Goal: Task Accomplishment & Management: Use online tool/utility

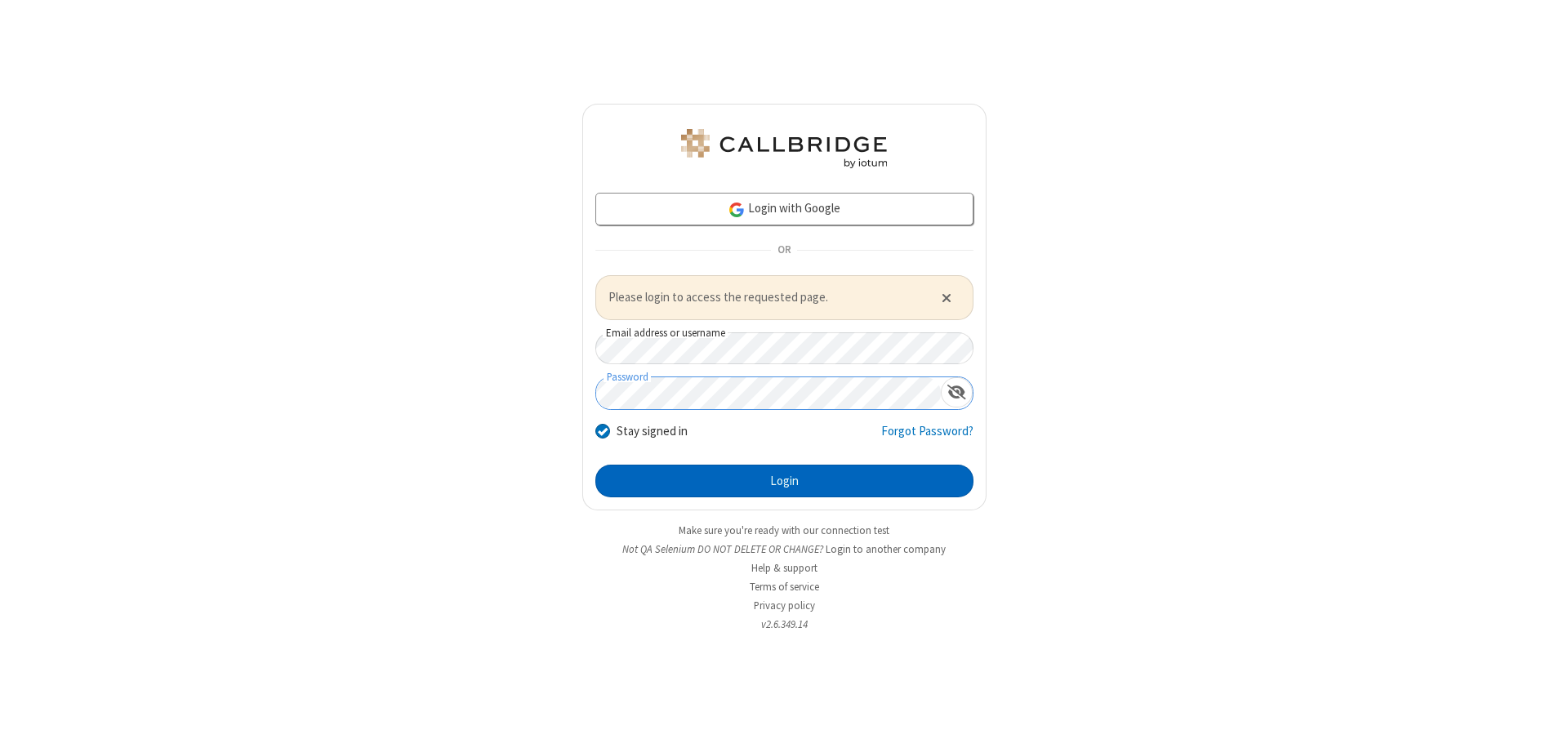
click at [784, 481] on button "Login" at bounding box center [784, 481] width 378 height 33
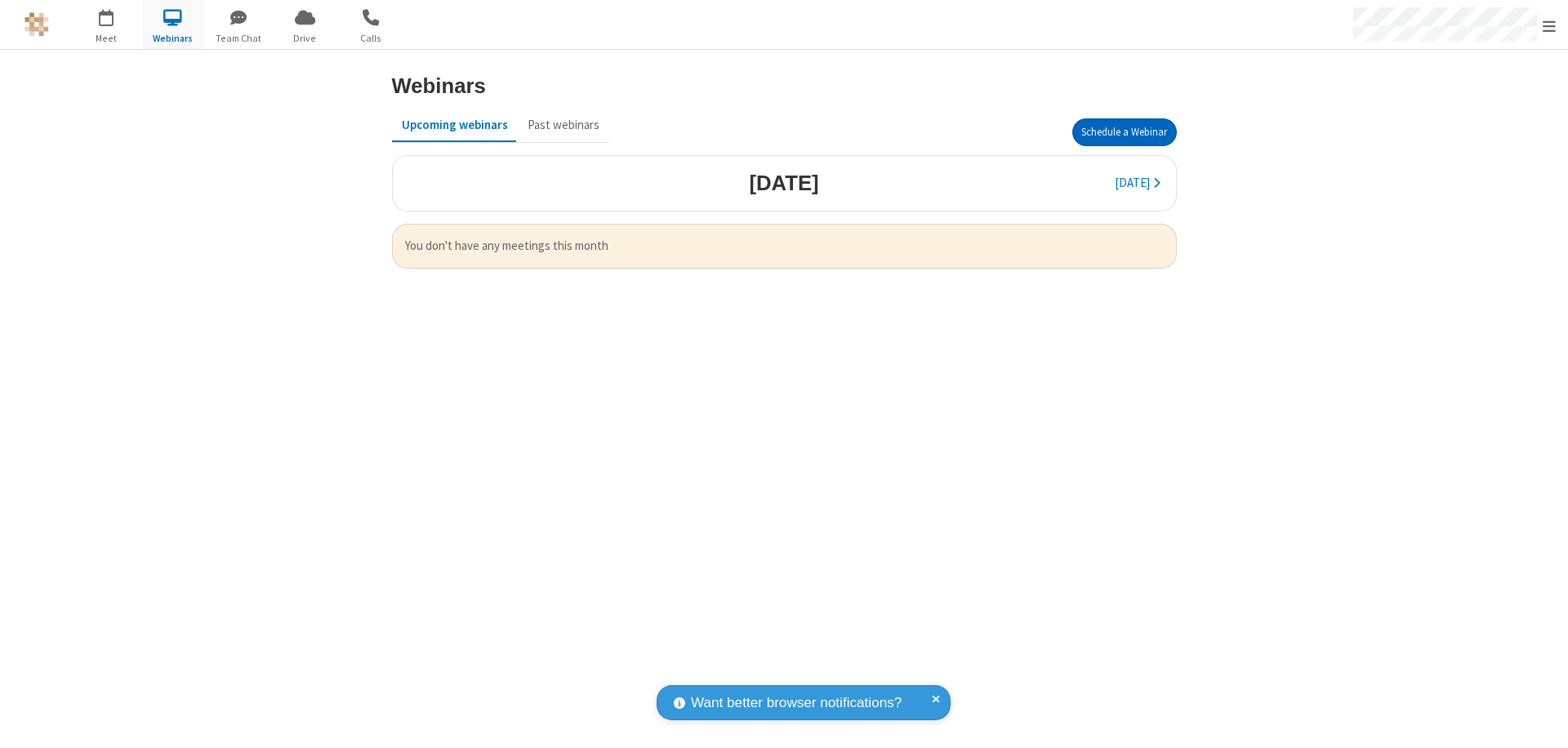
click at [1124, 133] on button "Schedule a Webinar" at bounding box center [1125, 133] width 105 height 28
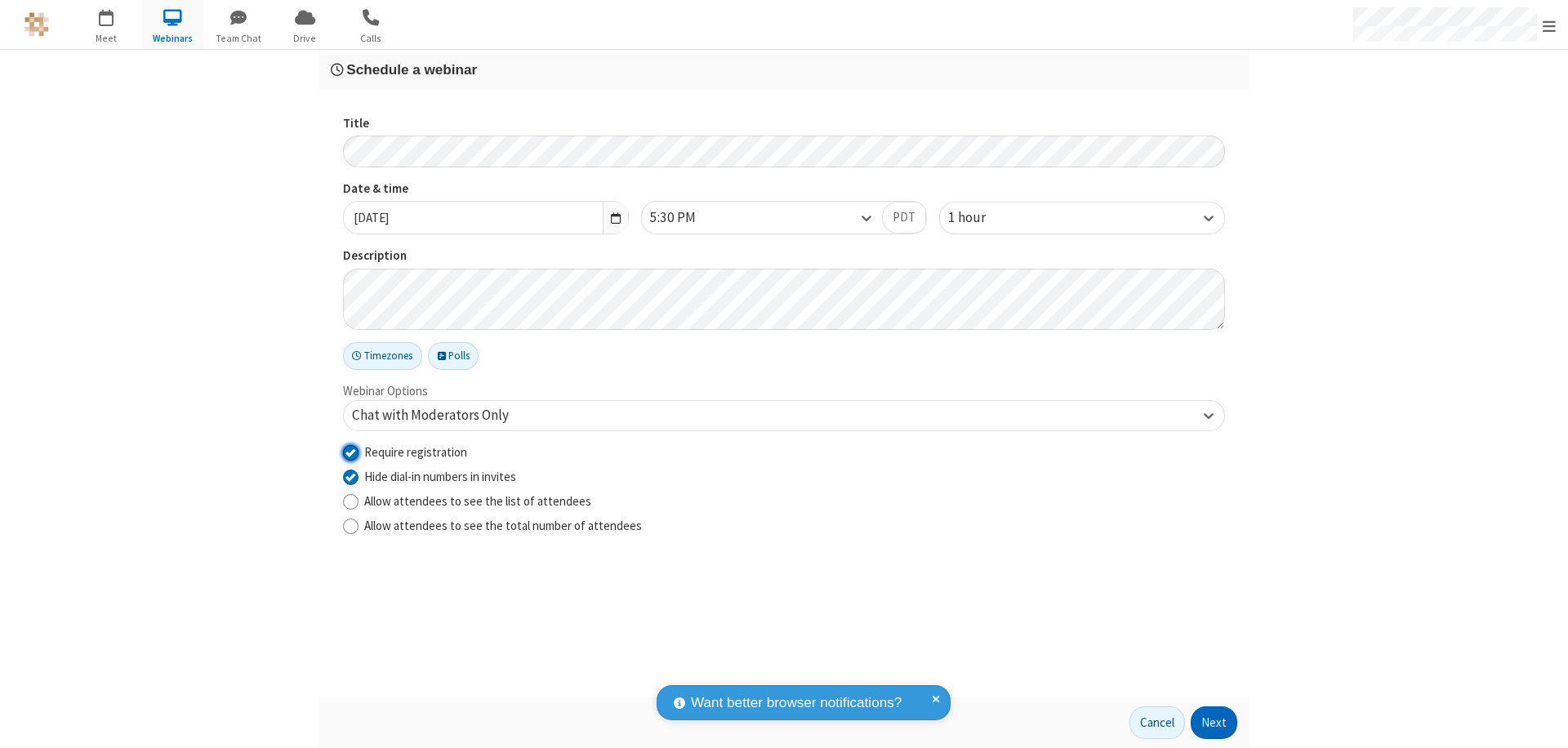
click at [351, 452] on input "Require registration" at bounding box center [351, 452] width 16 height 17
checkbox input "false"
click at [1215, 723] on button "Next" at bounding box center [1215, 723] width 47 height 33
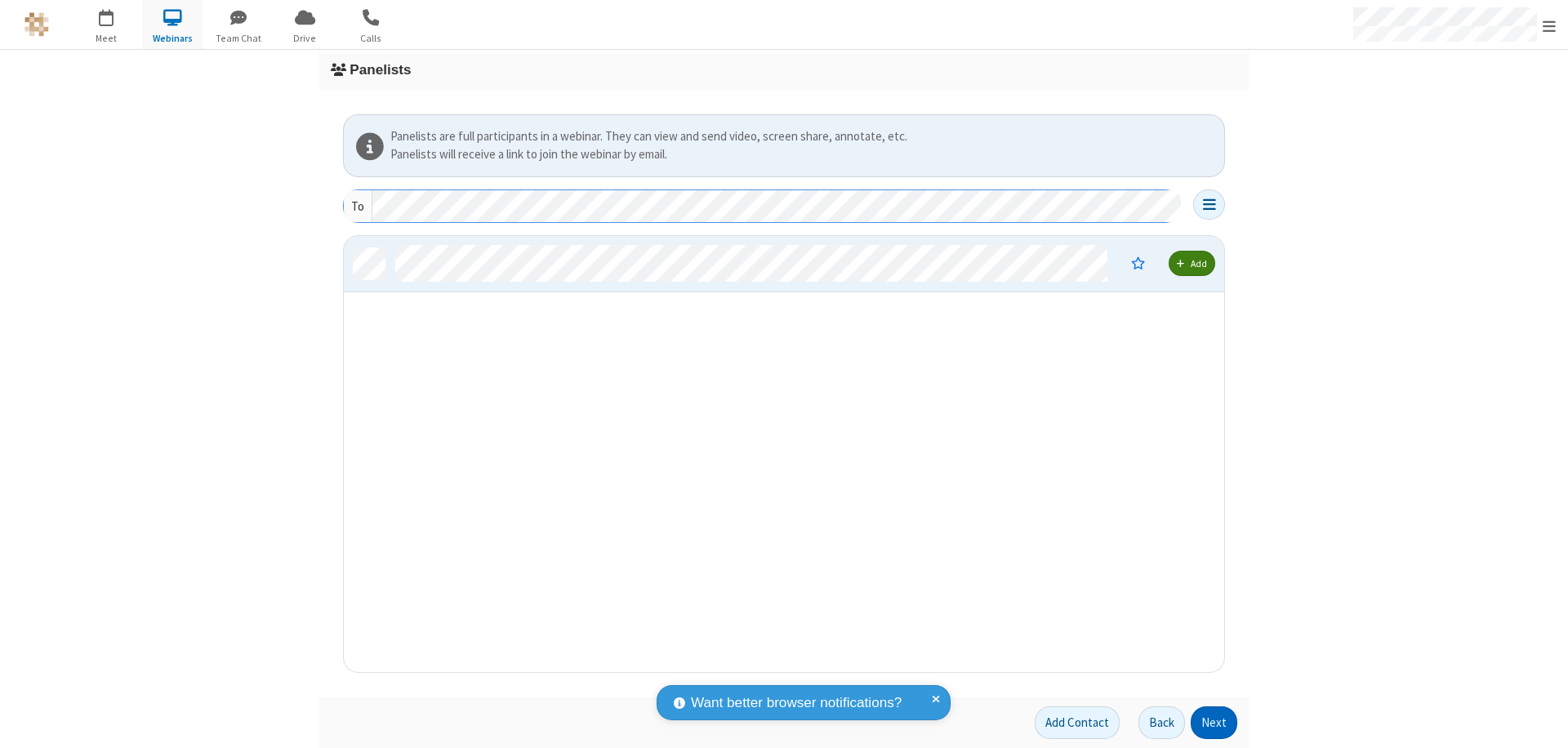
click at [1215, 723] on button "Next" at bounding box center [1215, 723] width 47 height 33
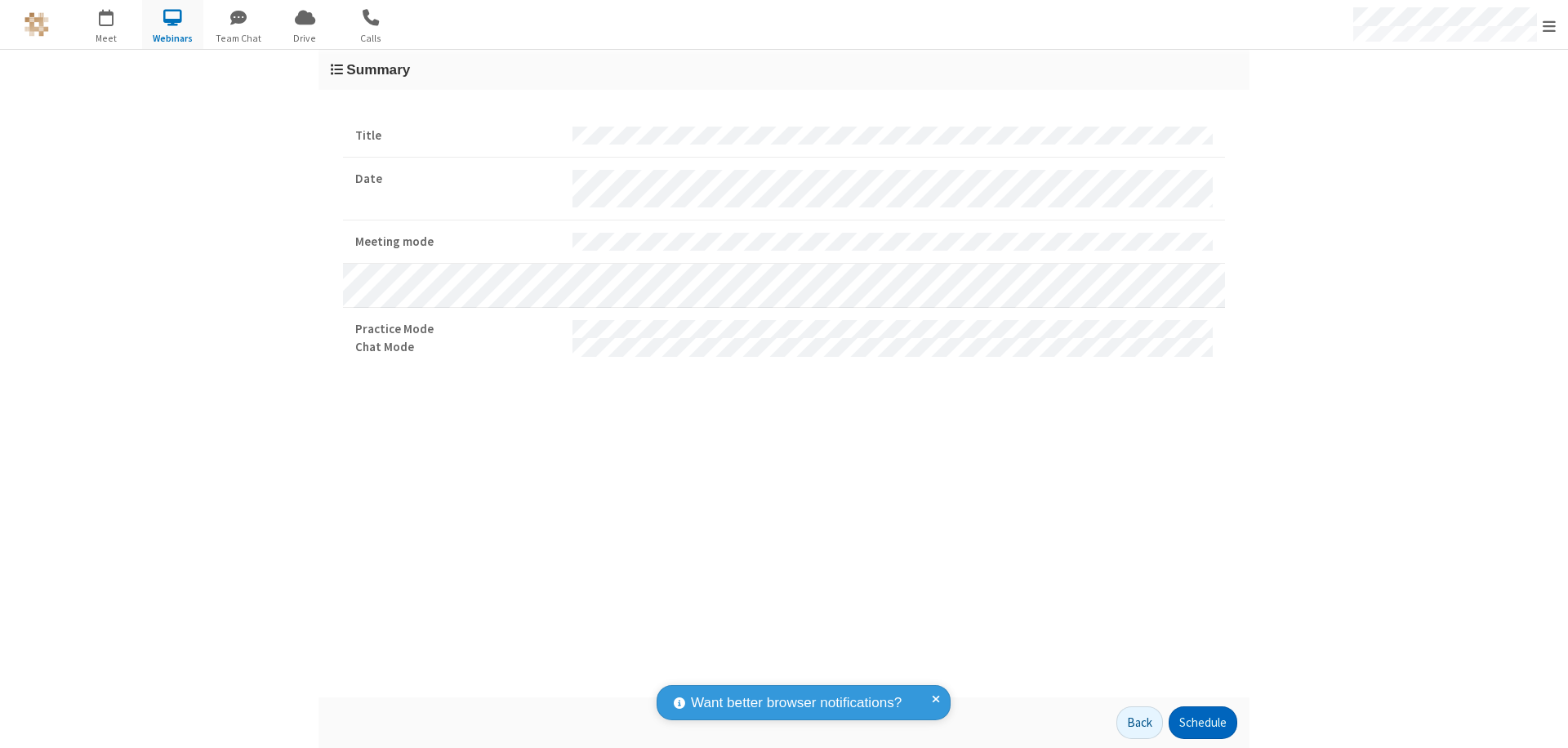
click at [1202, 723] on button "Schedule" at bounding box center [1202, 723] width 68 height 33
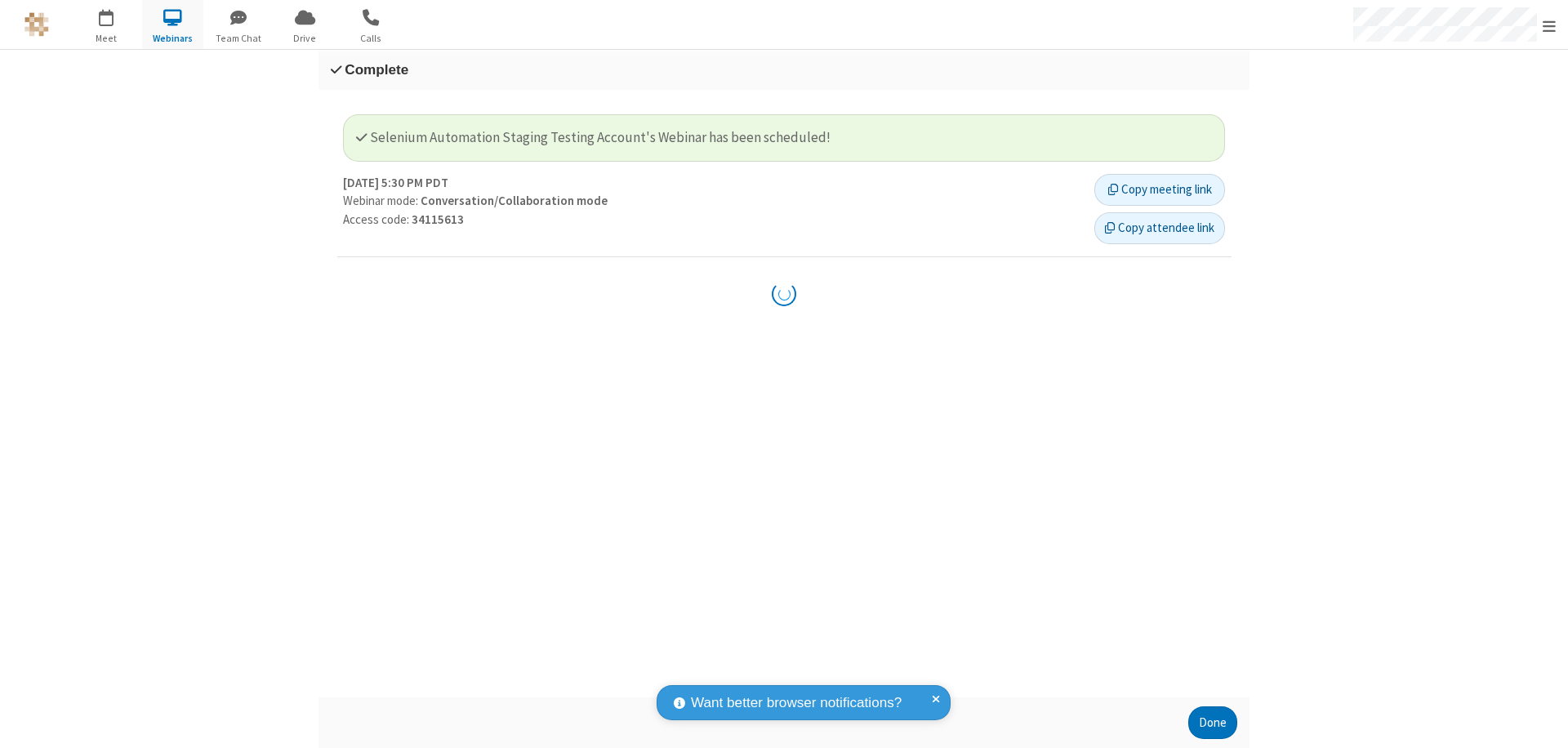
click at [1213, 723] on button "Done" at bounding box center [1213, 723] width 49 height 33
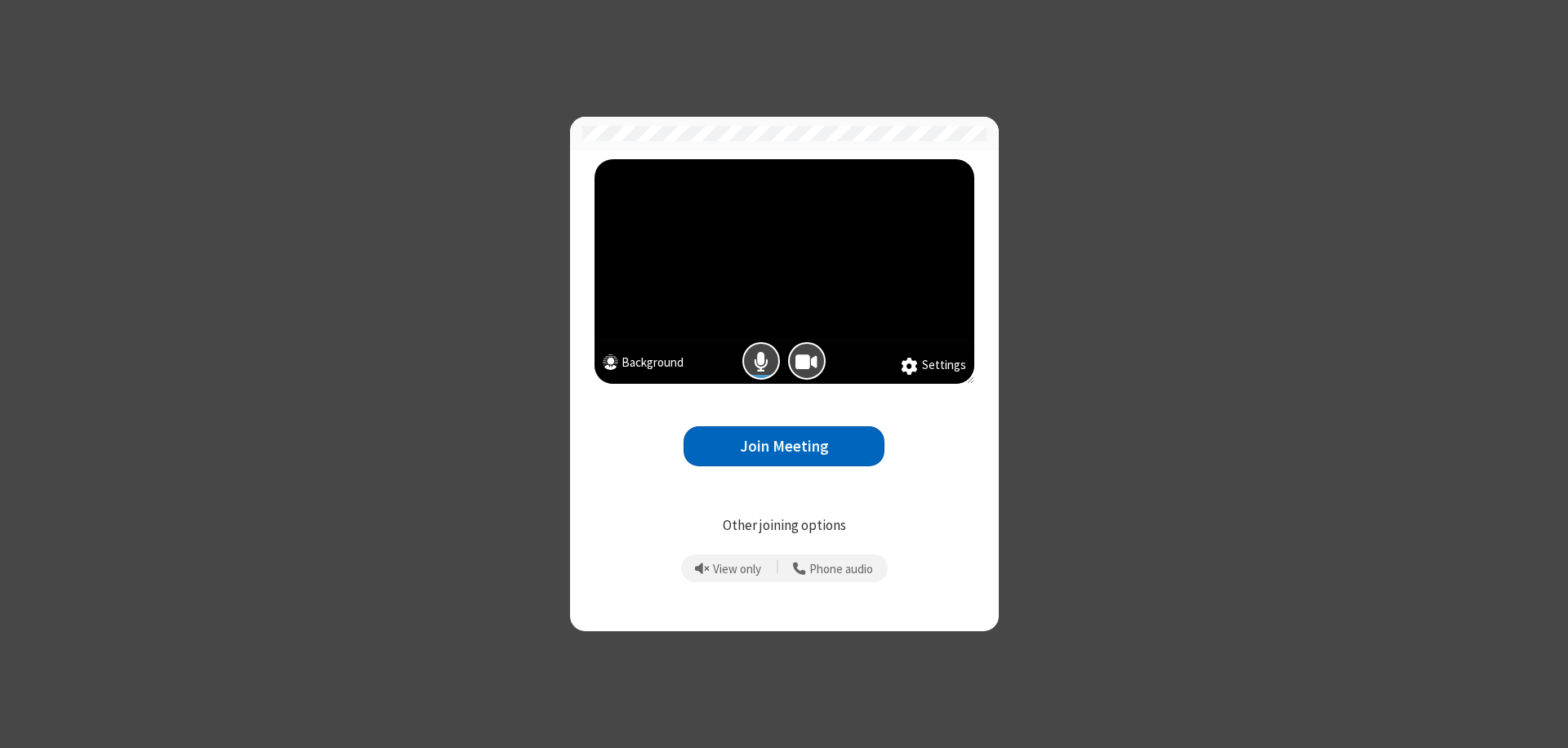
click at [784, 446] on button "Join Meeting" at bounding box center [784, 446] width 201 height 40
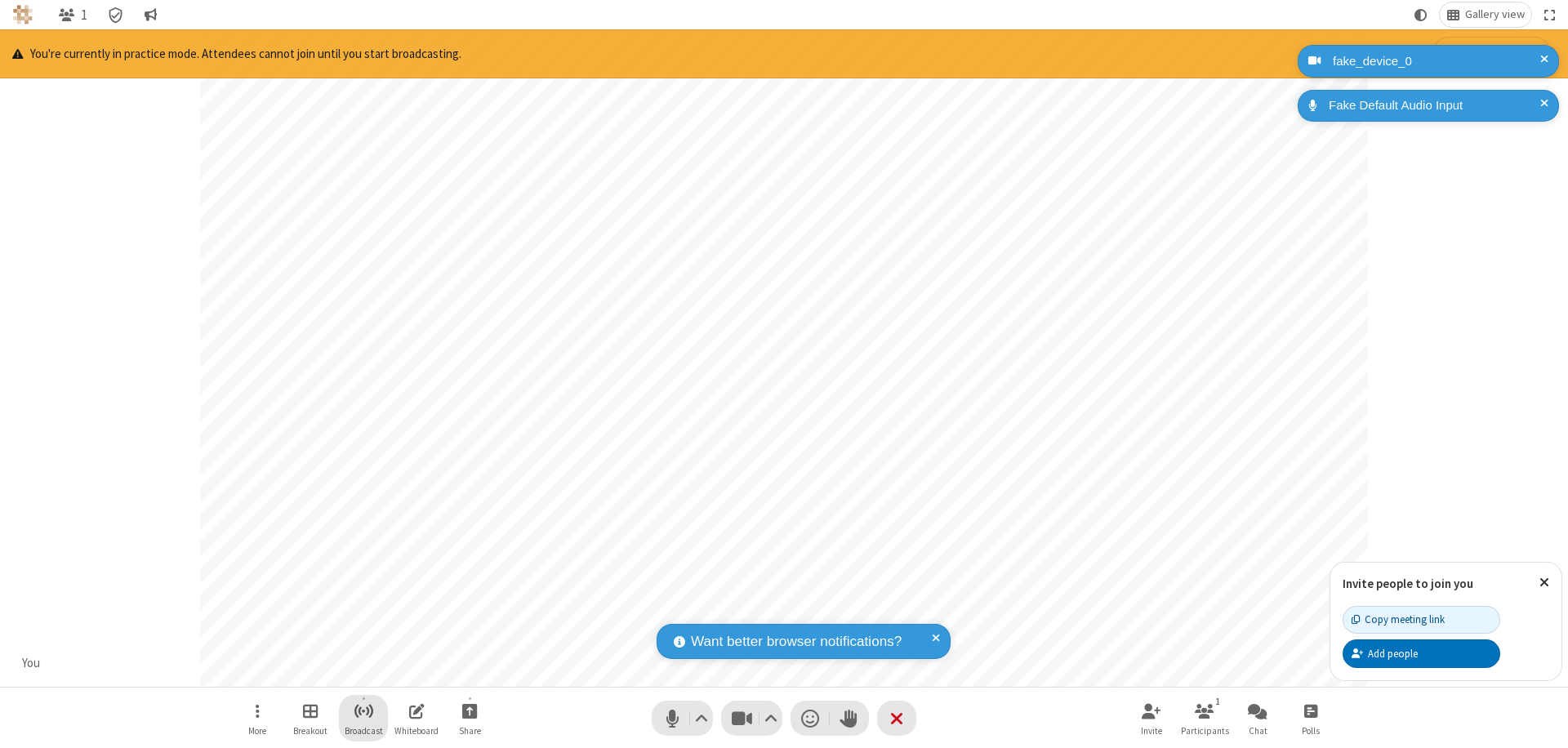
click at [363, 711] on span "Start broadcast" at bounding box center [364, 712] width 21 height 21
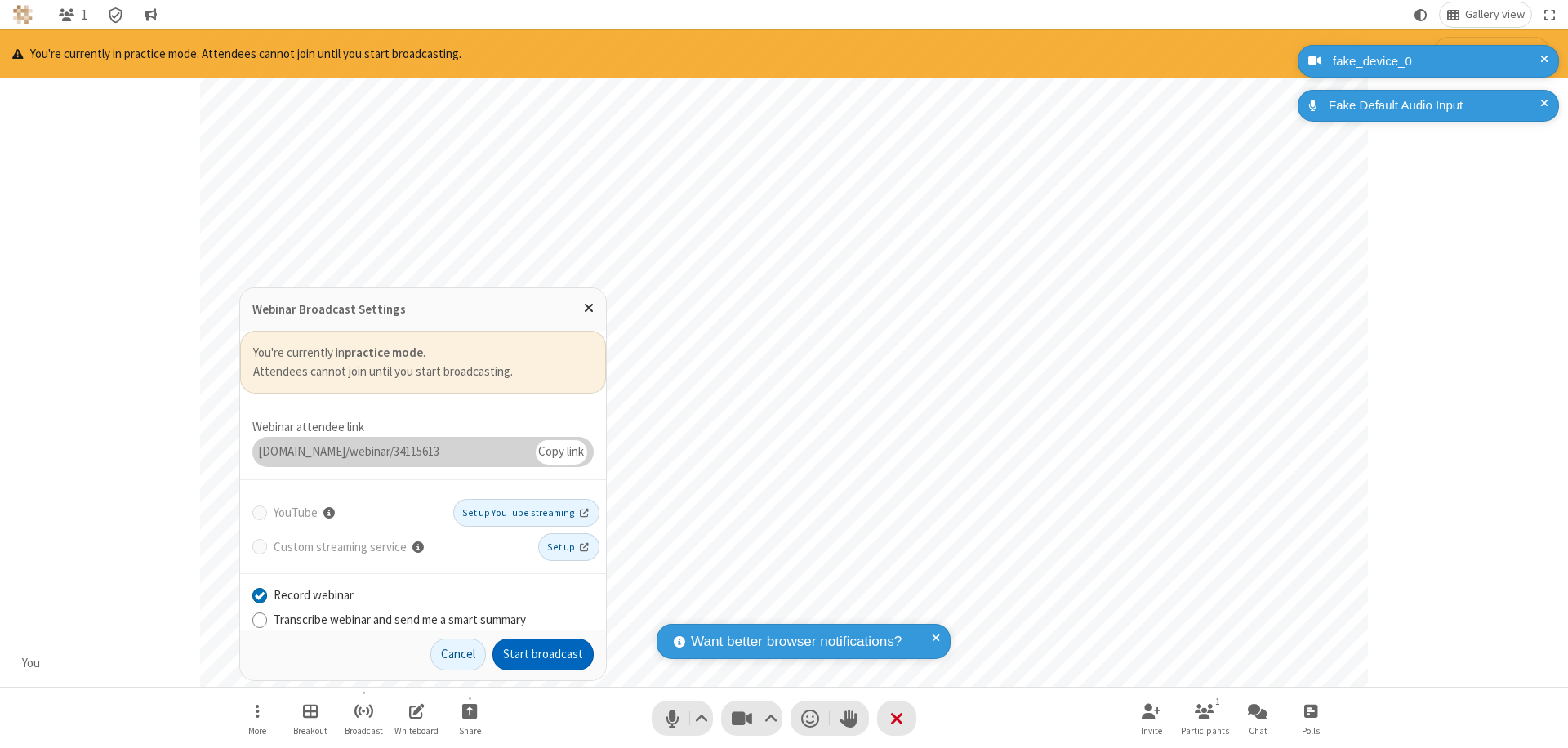
click at [543, 654] on button "Start broadcast" at bounding box center [543, 654] width 101 height 33
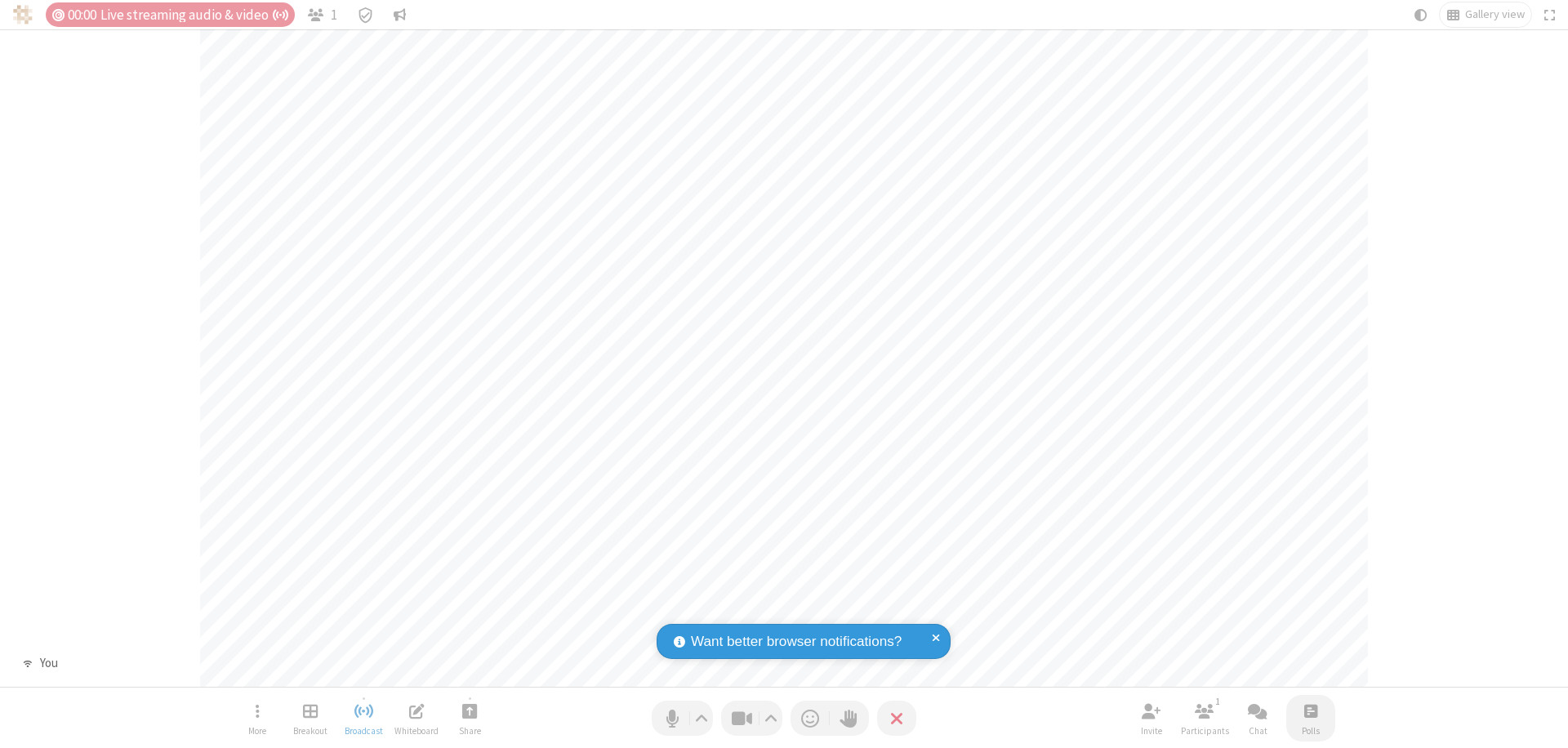
click at [1310, 711] on span "Open poll" at bounding box center [1311, 712] width 13 height 21
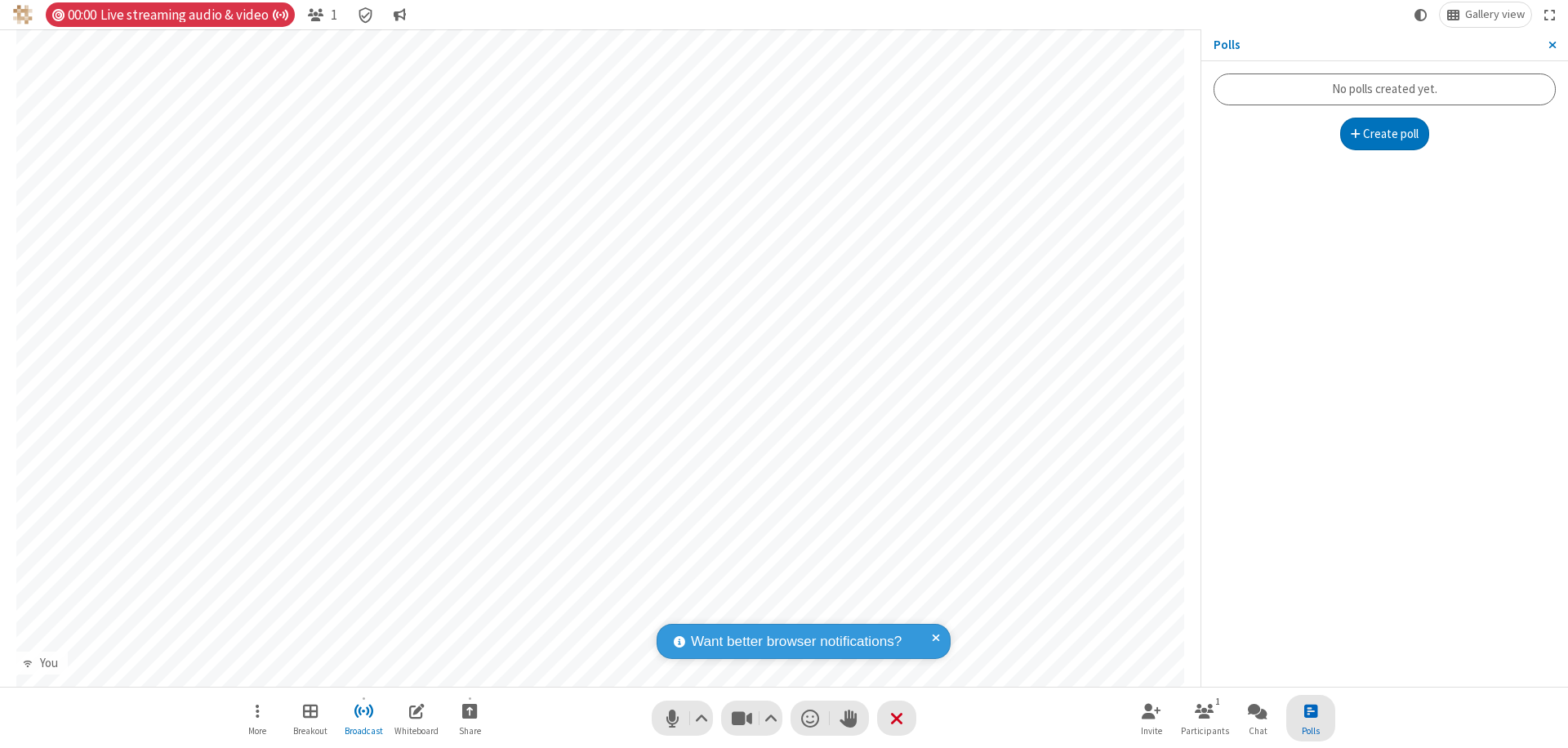
click at [1385, 134] on button "Create poll" at bounding box center [1386, 134] width 90 height 33
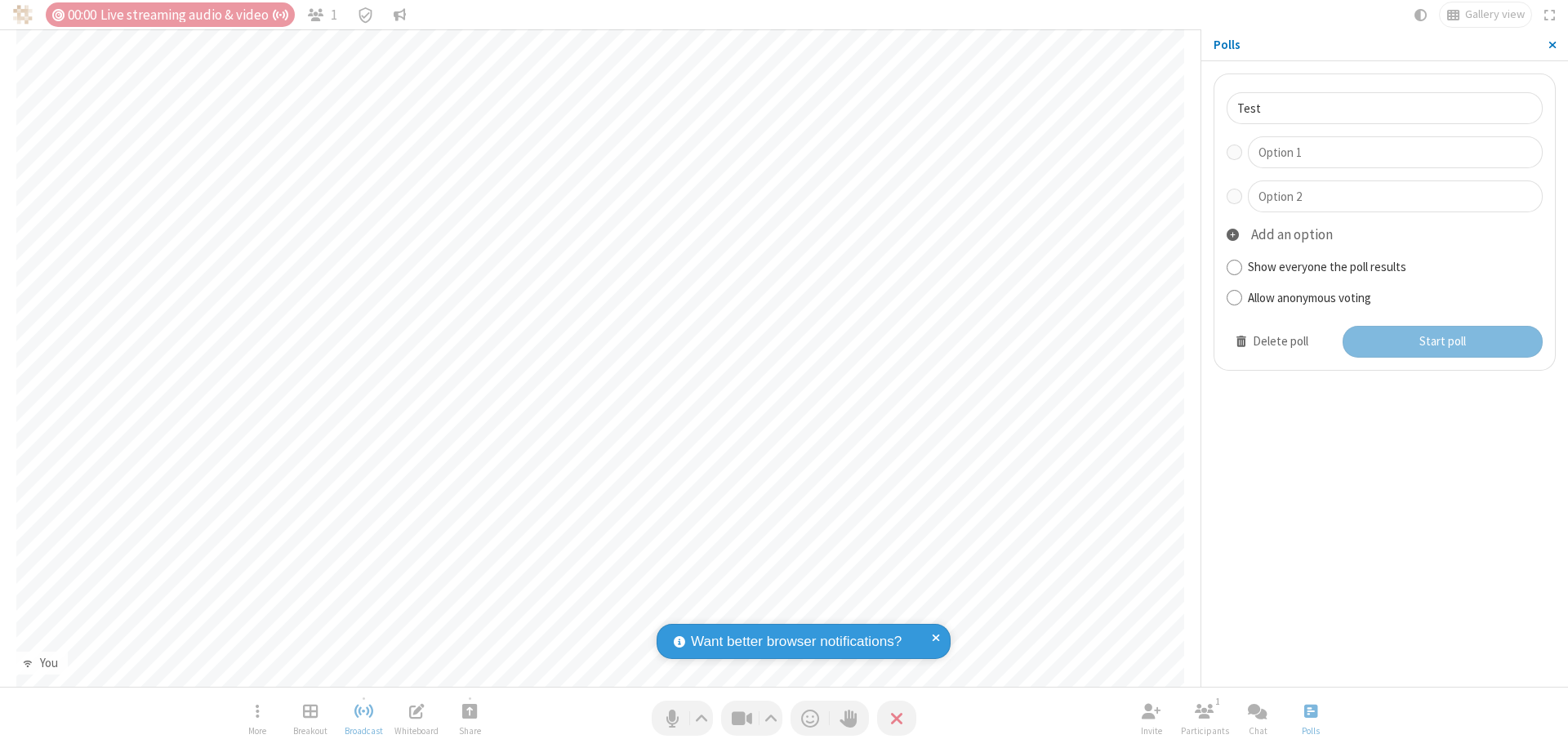
type input "Test"
type input "Yes"
type input "No"
click at [1442, 341] on button "Start poll" at bounding box center [1443, 342] width 201 height 33
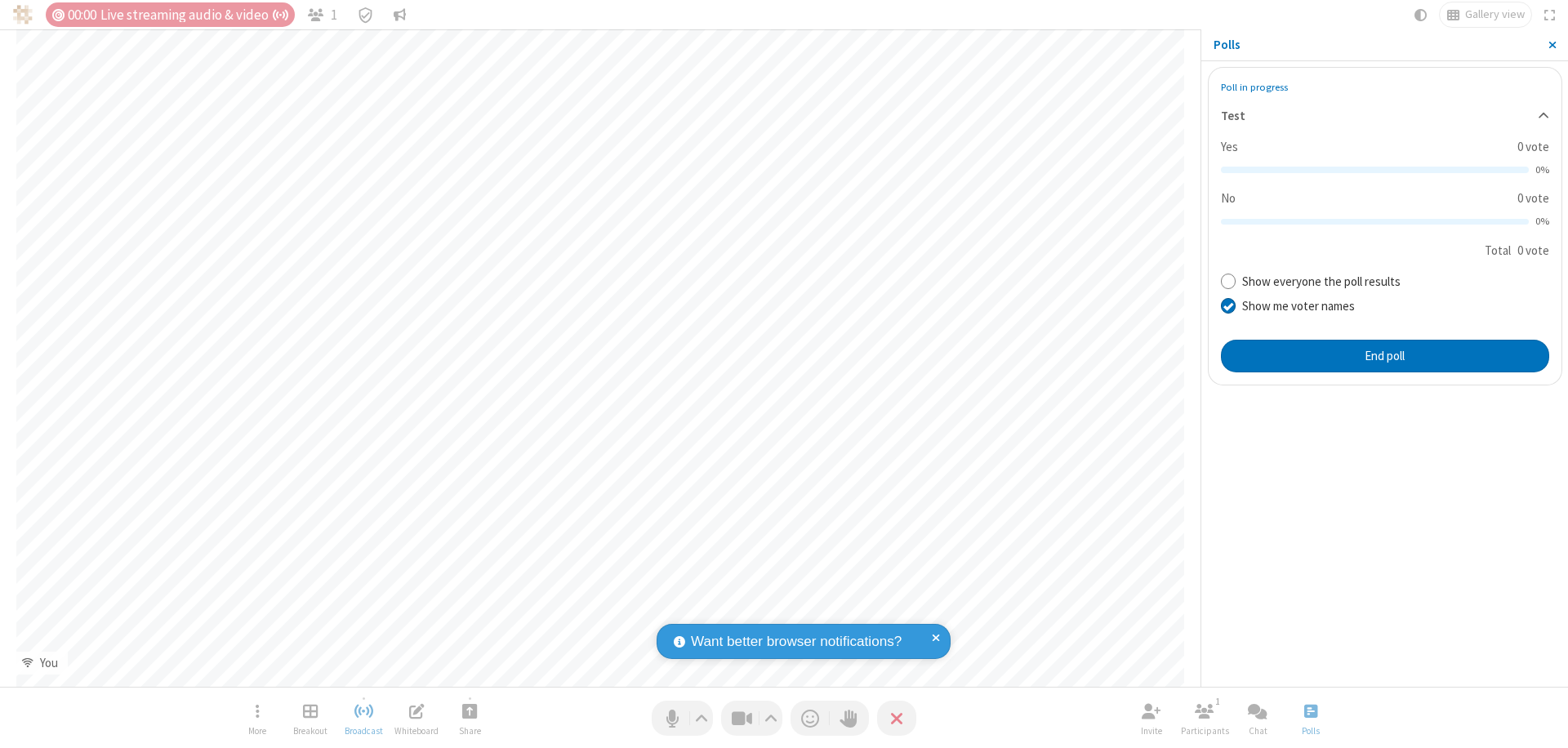
click at [1552, 45] on span "Close sidebar" at bounding box center [1552, 45] width 8 height 13
click at [1310, 711] on span "Close poll" at bounding box center [1311, 712] width 13 height 21
click at [1385, 355] on button "End poll" at bounding box center [1385, 355] width 328 height 33
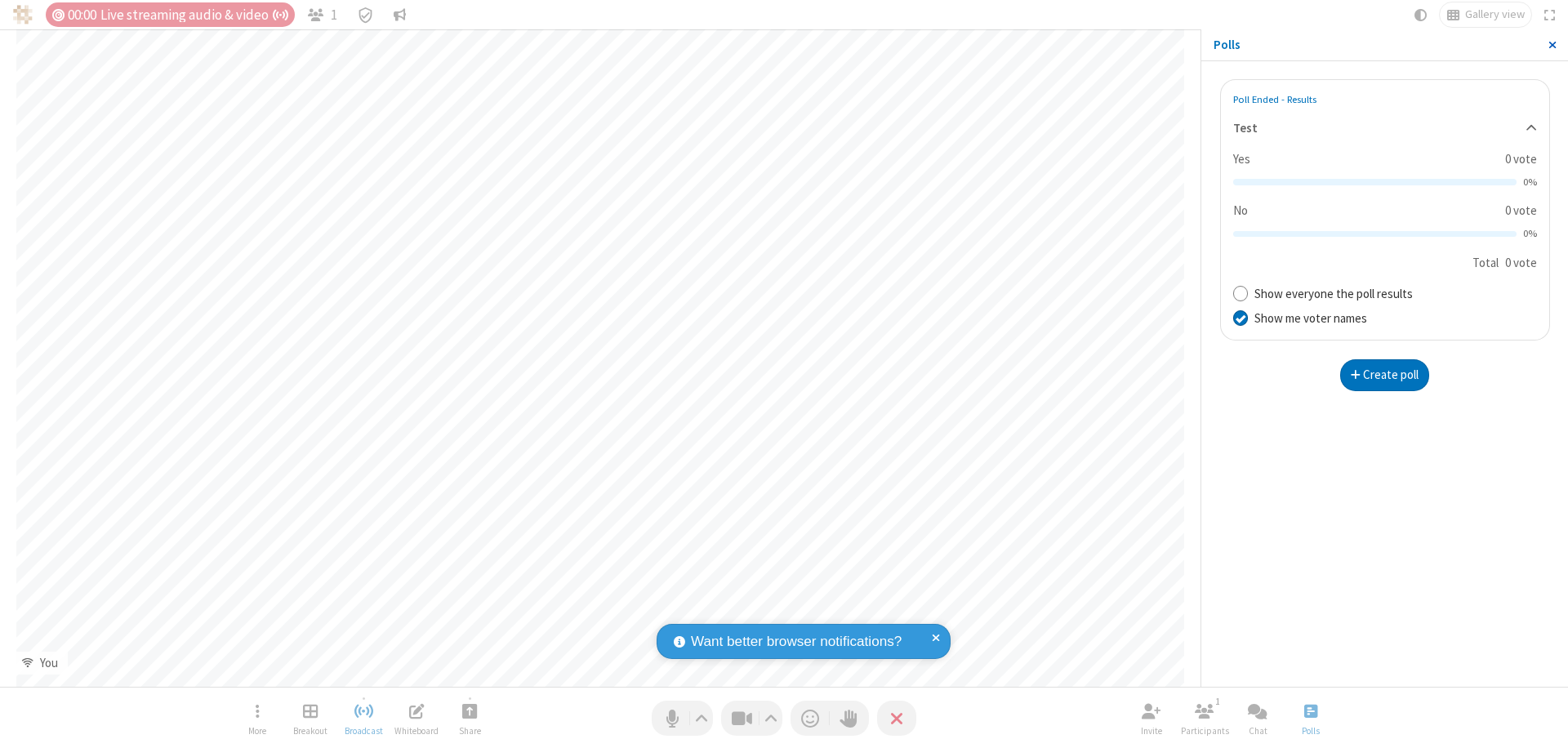
click at [1552, 45] on span "Close sidebar" at bounding box center [1552, 45] width 8 height 13
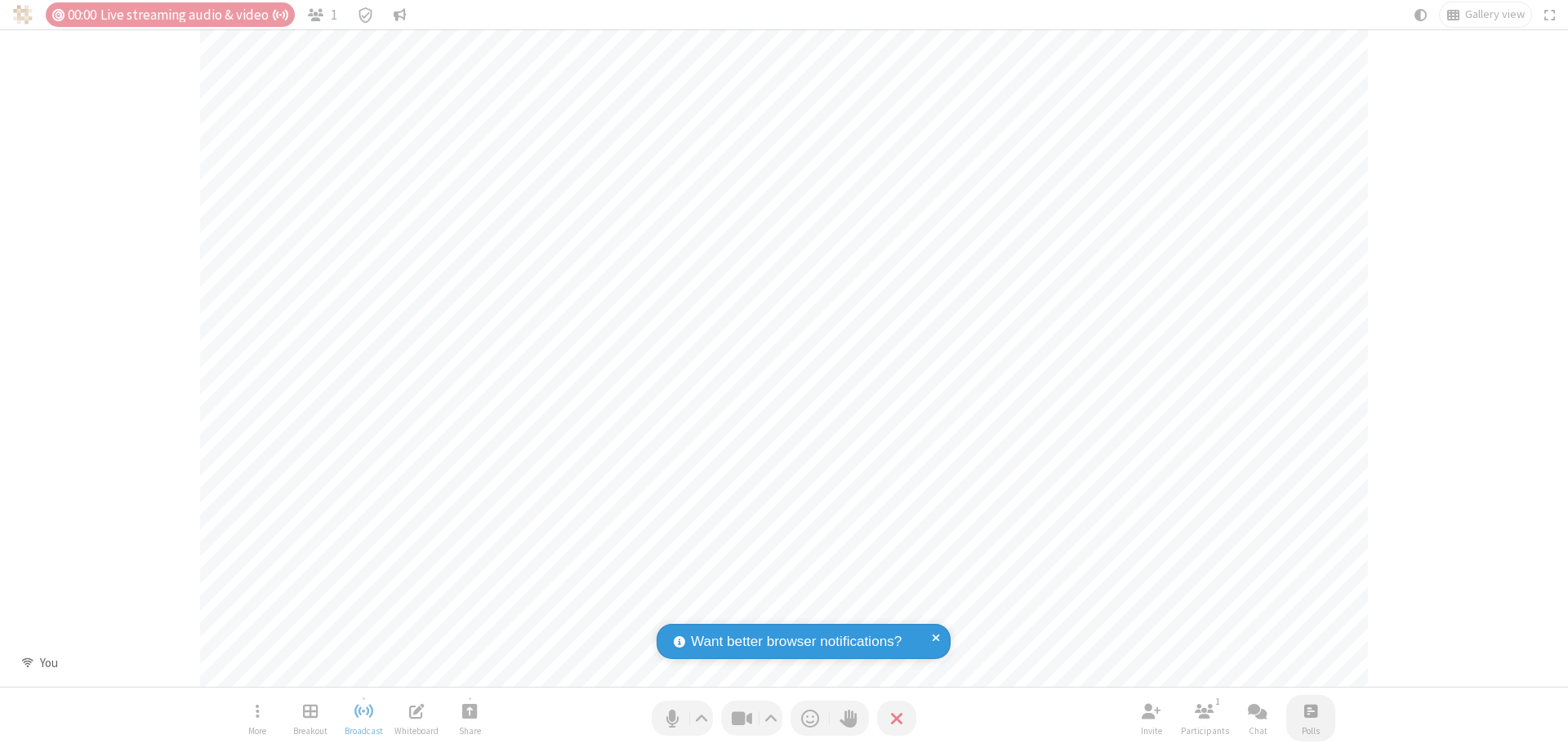
click at [1310, 711] on span "Open poll" at bounding box center [1311, 712] width 13 height 21
